Goal: Information Seeking & Learning: Learn about a topic

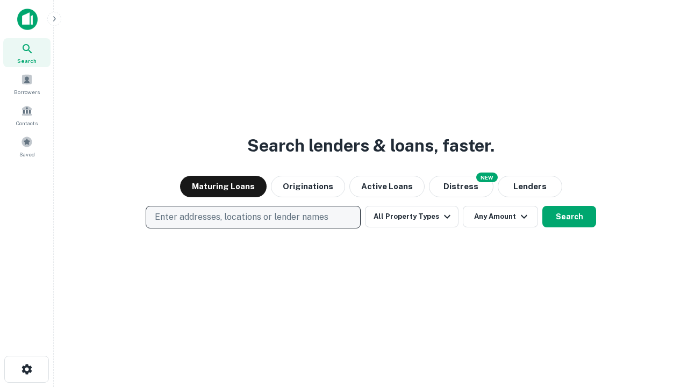
click at [253, 217] on p "Enter addresses, locations or lender names" at bounding box center [242, 217] width 174 height 13
type input "**********"
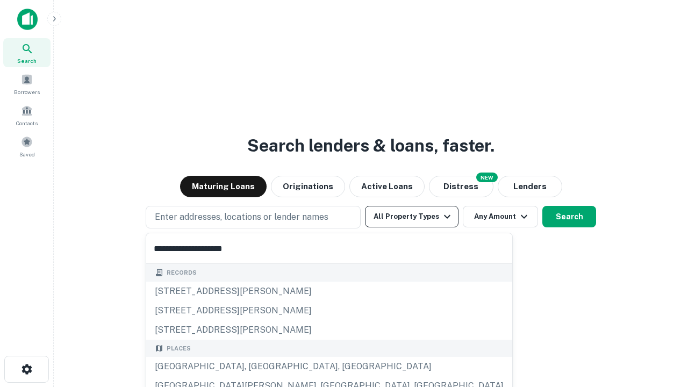
click at [257, 367] on div "[GEOGRAPHIC_DATA], [GEOGRAPHIC_DATA], [GEOGRAPHIC_DATA]" at bounding box center [329, 366] width 366 height 19
click at [412, 217] on button "All Property Types" at bounding box center [412, 217] width 94 height 22
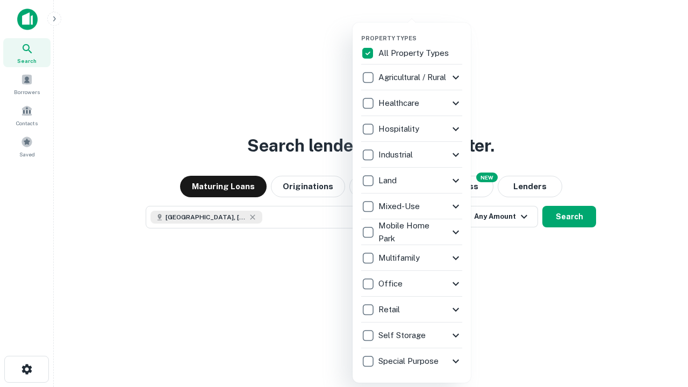
click at [421, 31] on button "button" at bounding box center [420, 31] width 118 height 1
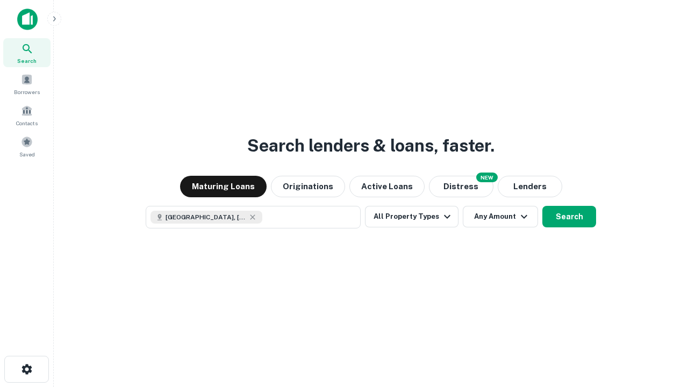
scroll to position [17, 0]
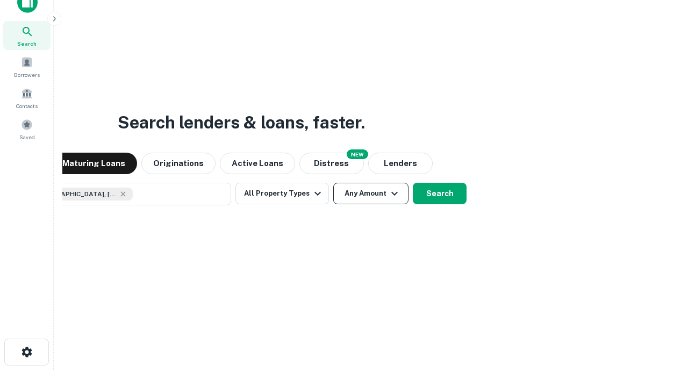
click at [333, 183] on button "Any Amount" at bounding box center [370, 194] width 75 height 22
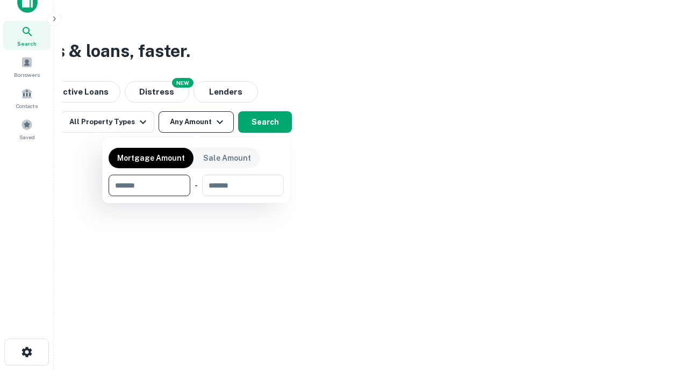
type input "*******"
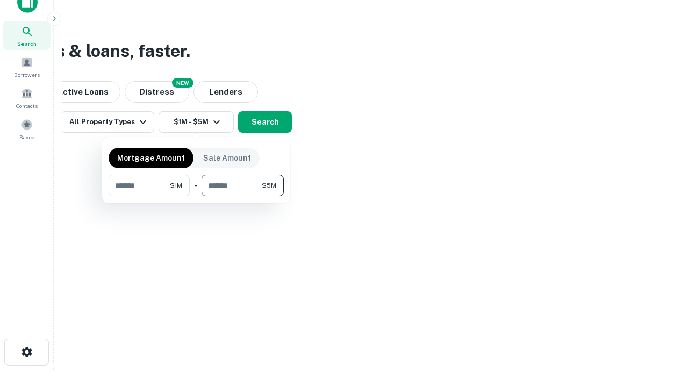
type input "*******"
click at [196, 196] on button "button" at bounding box center [196, 196] width 175 height 1
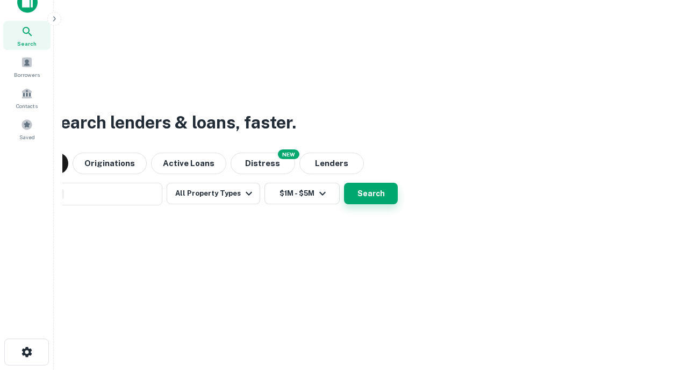
click at [344, 183] on button "Search" at bounding box center [371, 194] width 54 height 22
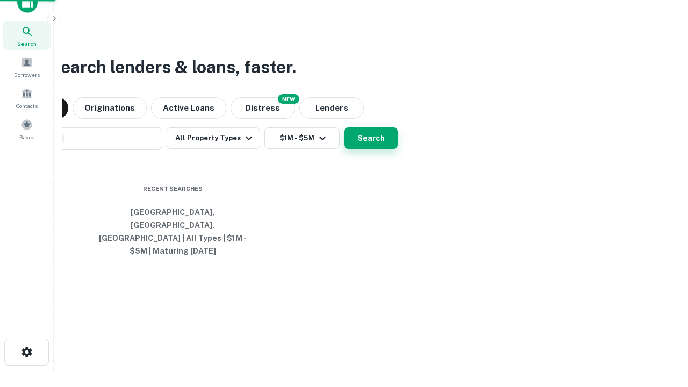
scroll to position [35, 304]
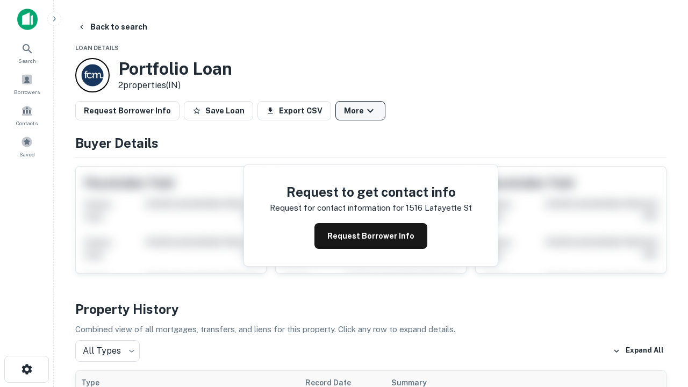
click at [360, 111] on button "More" at bounding box center [361, 110] width 50 height 19
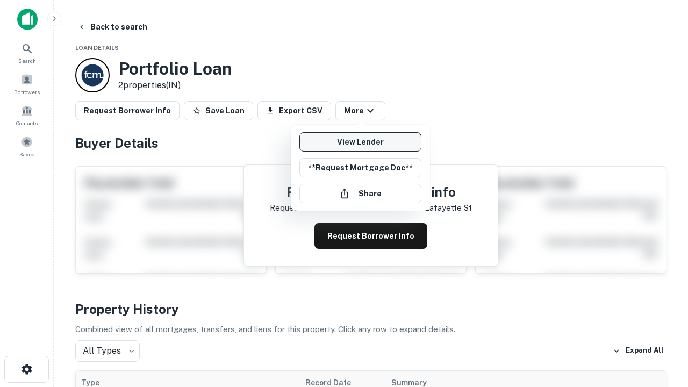
click at [360, 142] on link "View Lender" at bounding box center [361, 141] width 122 height 19
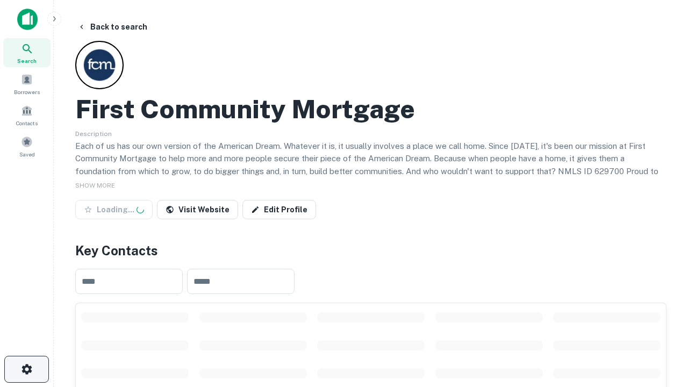
click at [26, 369] on icon "button" at bounding box center [26, 369] width 13 height 13
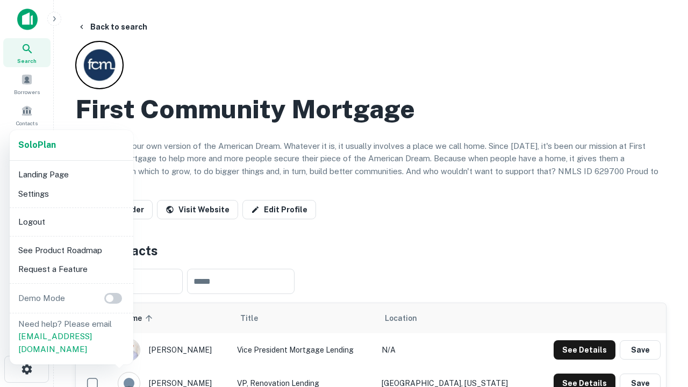
click at [71, 222] on li "Logout" at bounding box center [71, 221] width 115 height 19
